Goal: Information Seeking & Learning: Learn about a topic

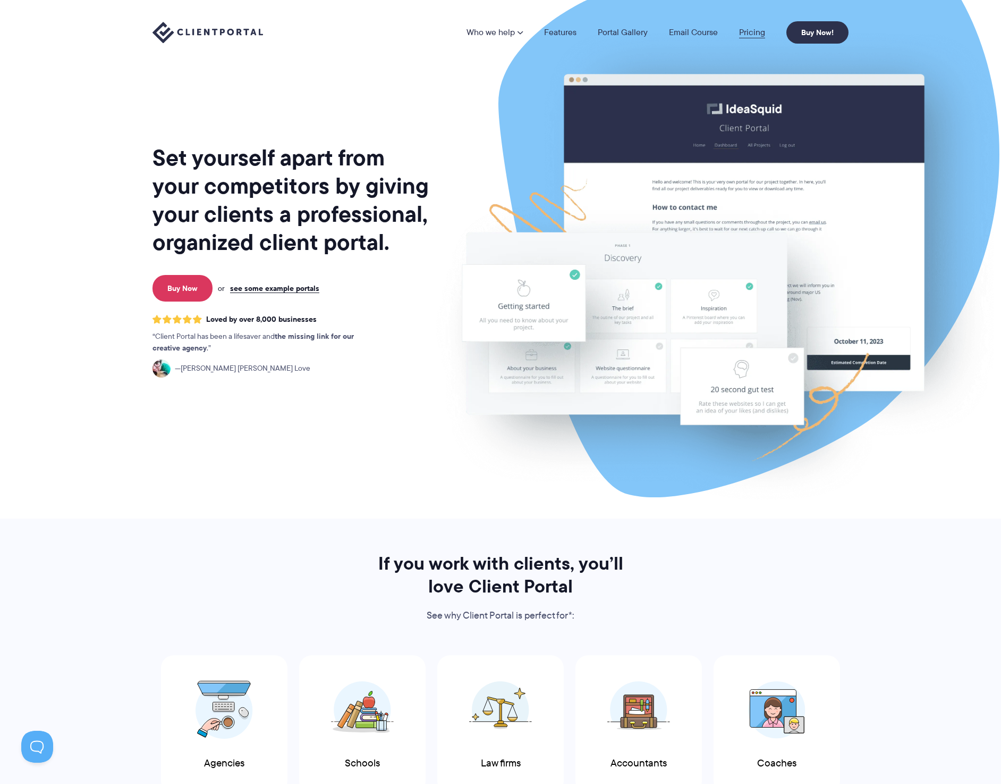
click at [744, 30] on link "Pricing" at bounding box center [752, 32] width 26 height 9
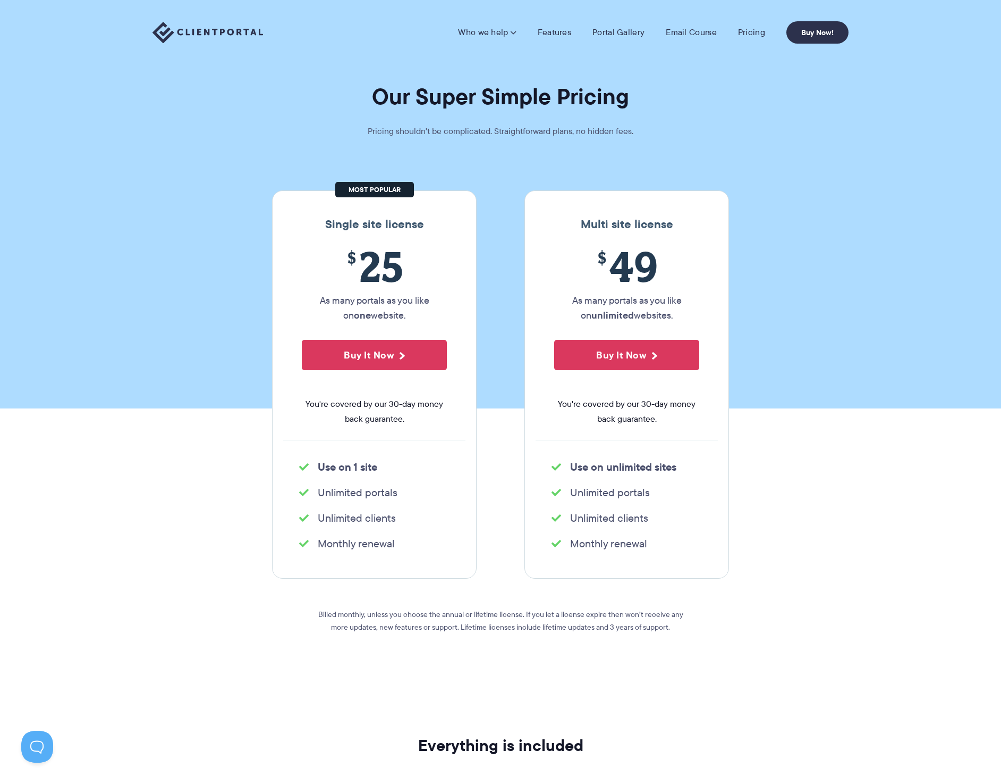
click at [180, 25] on img at bounding box center [208, 33] width 111 height 22
